Goal: Transaction & Acquisition: Purchase product/service

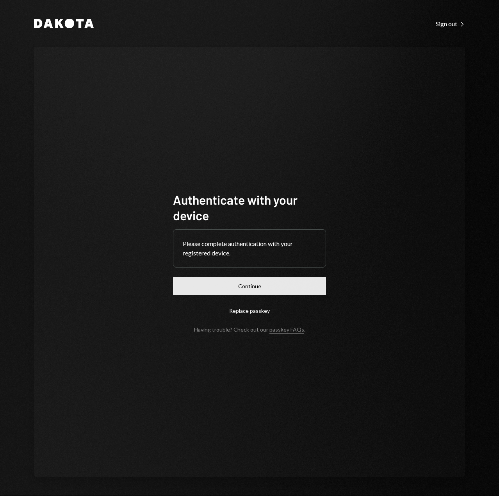
click at [193, 289] on button "Continue" at bounding box center [249, 286] width 153 height 18
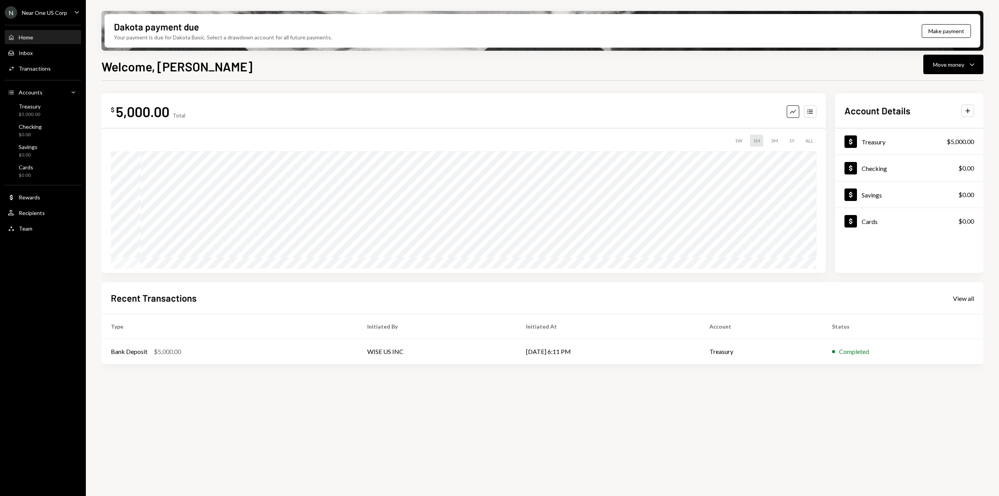
click at [411, 400] on div "$ 5,000.00 Total Graph Accounts 1W 1M 3M 1Y ALL $5,000.00 [DATE] Account Detail…" at bounding box center [542, 293] width 882 height 424
click at [342, 38] on div "Dakota payment due Your payment is due for Dakota Basic. Select a drawdown acco…" at bounding box center [543, 31] width 876 height 34
click at [498, 29] on button "Make payment" at bounding box center [946, 31] width 49 height 14
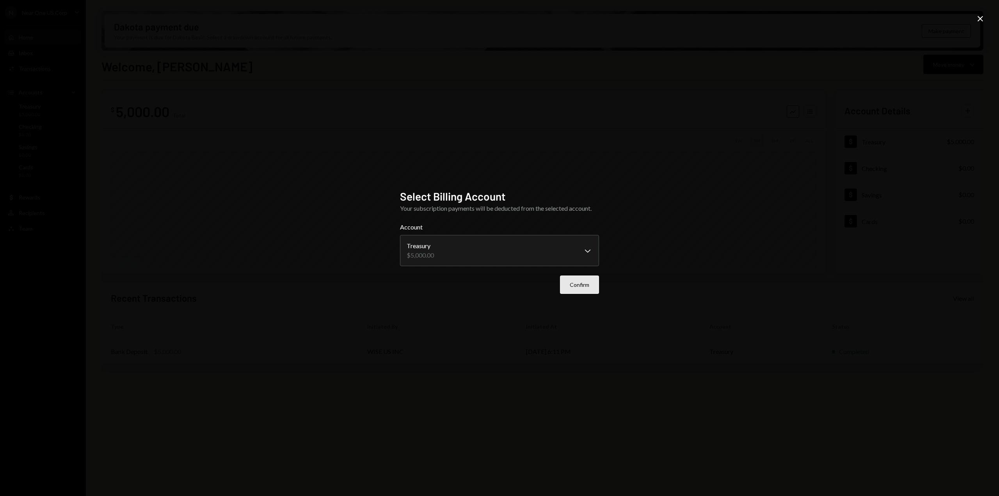
click at [498, 284] on button "Confirm" at bounding box center [579, 285] width 39 height 18
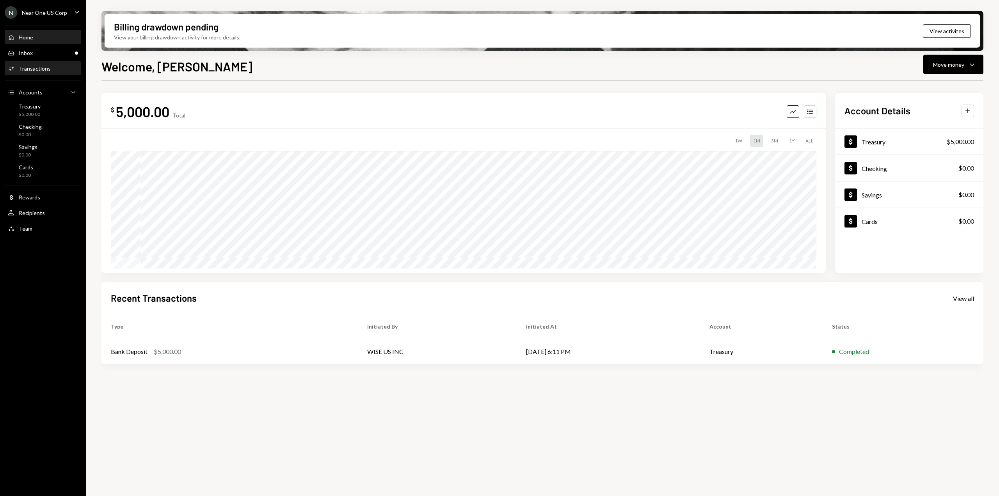
click at [32, 68] on div "Transactions" at bounding box center [35, 68] width 32 height 7
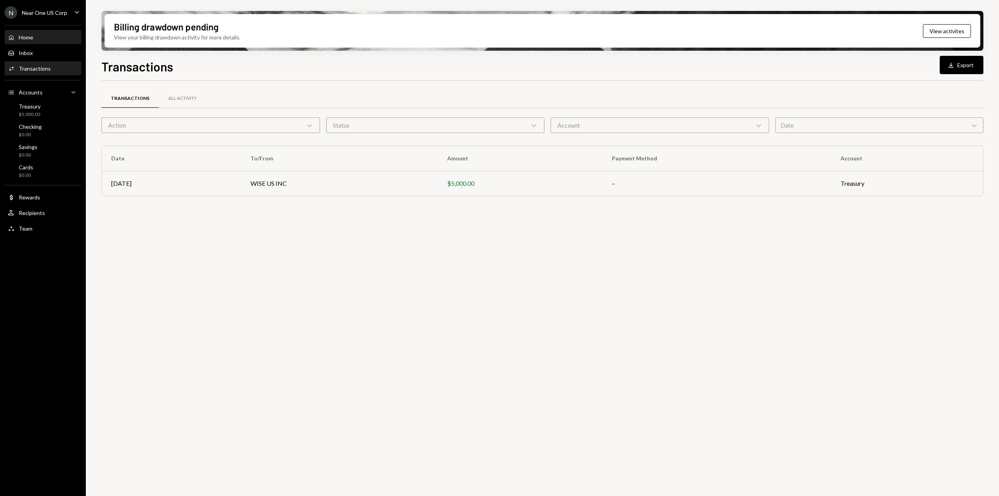
click at [51, 36] on div "Home Home" at bounding box center [43, 37] width 70 height 7
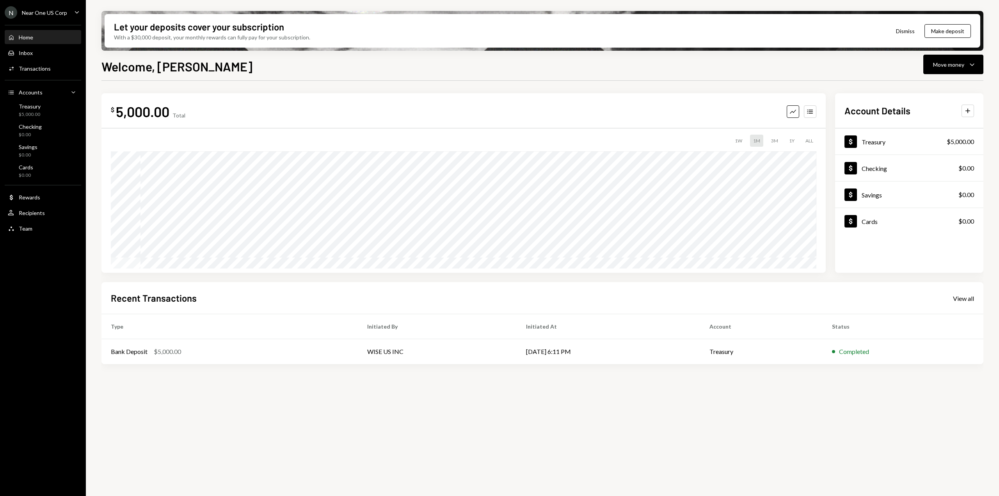
click at [331, 413] on div "$ 5,000.00 Total Graph Accounts 1W 1M 3M 1Y ALL Account Details Plus Dollar Tre…" at bounding box center [542, 293] width 882 height 424
